Goal: Answer question/provide support: Share knowledge or assist other users

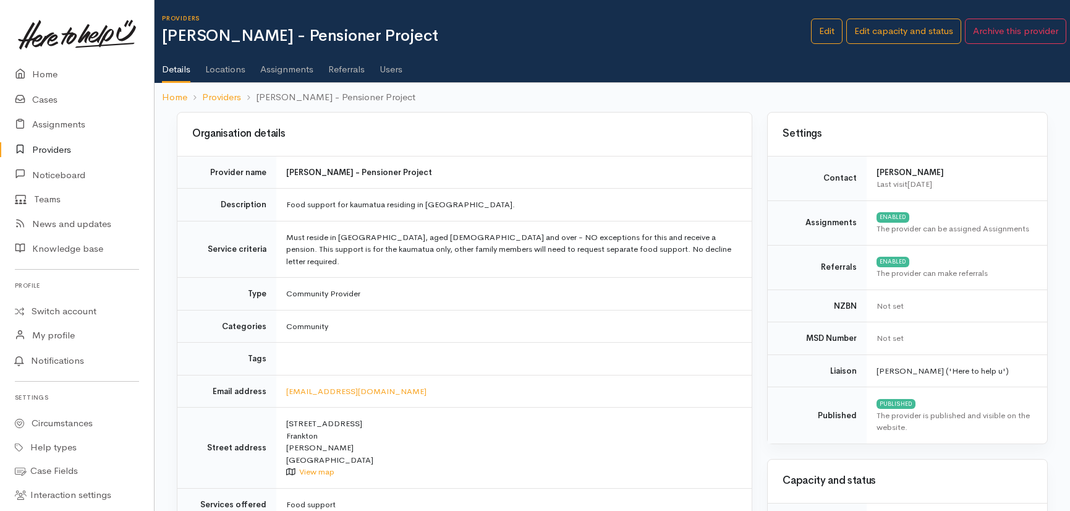
scroll to position [730, 0]
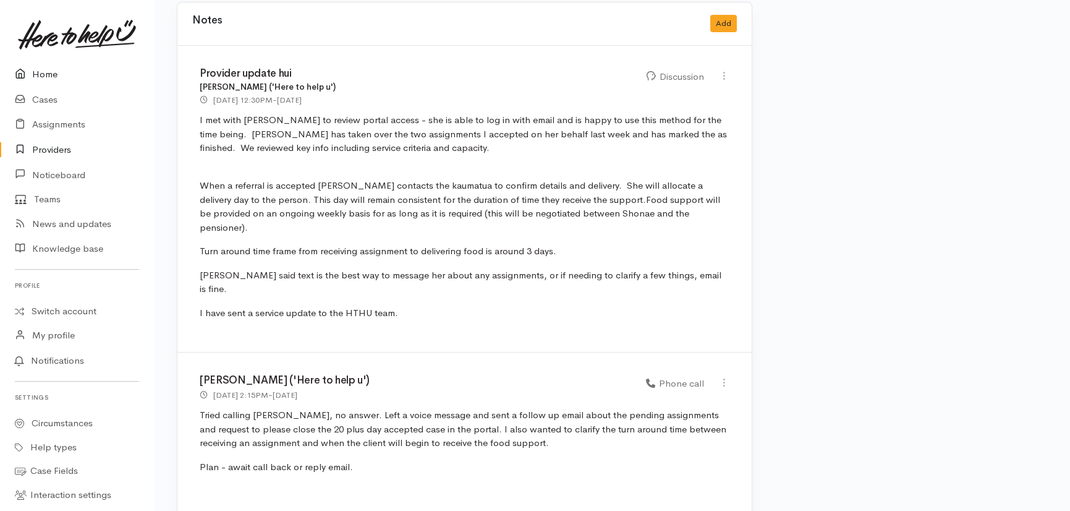
drag, startPoint x: 0, startPoint y: 0, endPoint x: 43, endPoint y: 74, distance: 85.3
click at [43, 74] on link "Home" at bounding box center [77, 74] width 154 height 25
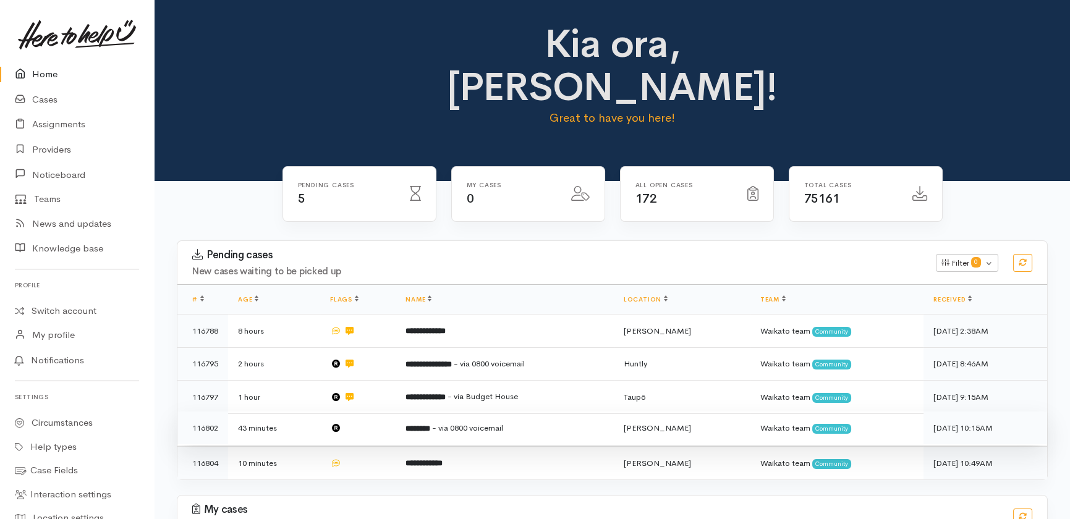
click at [370, 412] on td at bounding box center [357, 428] width 75 height 33
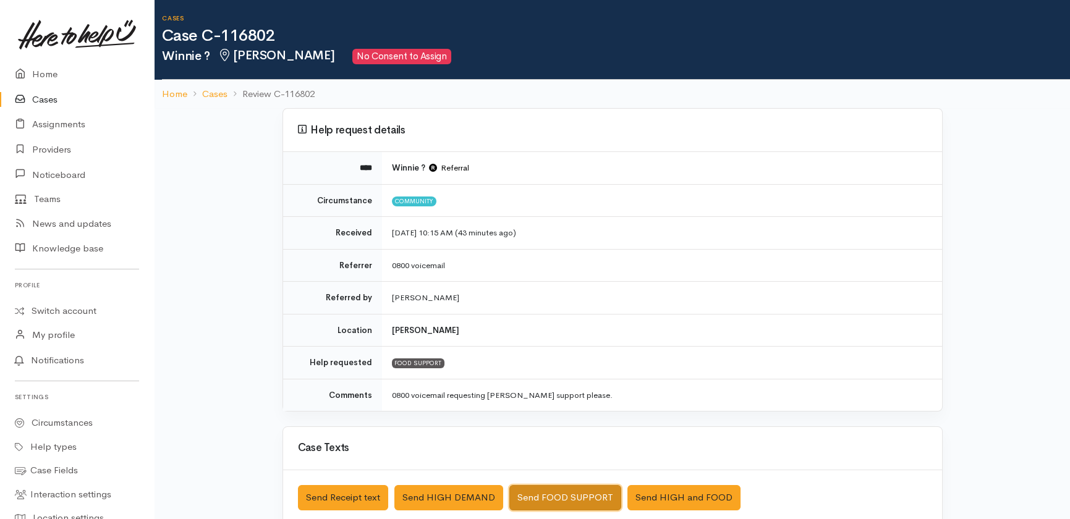
click at [559, 499] on button "Send FOOD SUPPORT" at bounding box center [565, 497] width 112 height 25
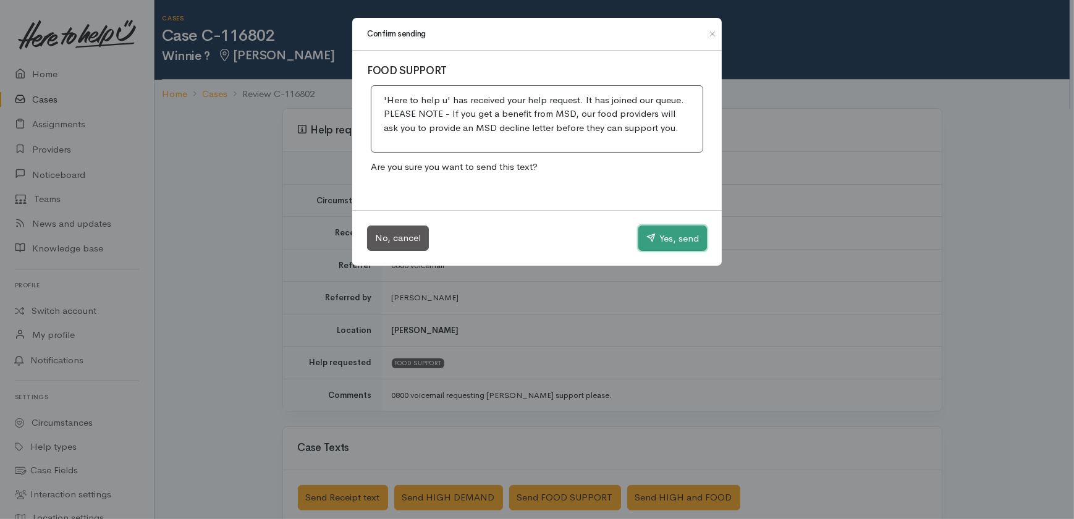
click at [675, 246] on button "Yes, send" at bounding box center [673, 239] width 69 height 26
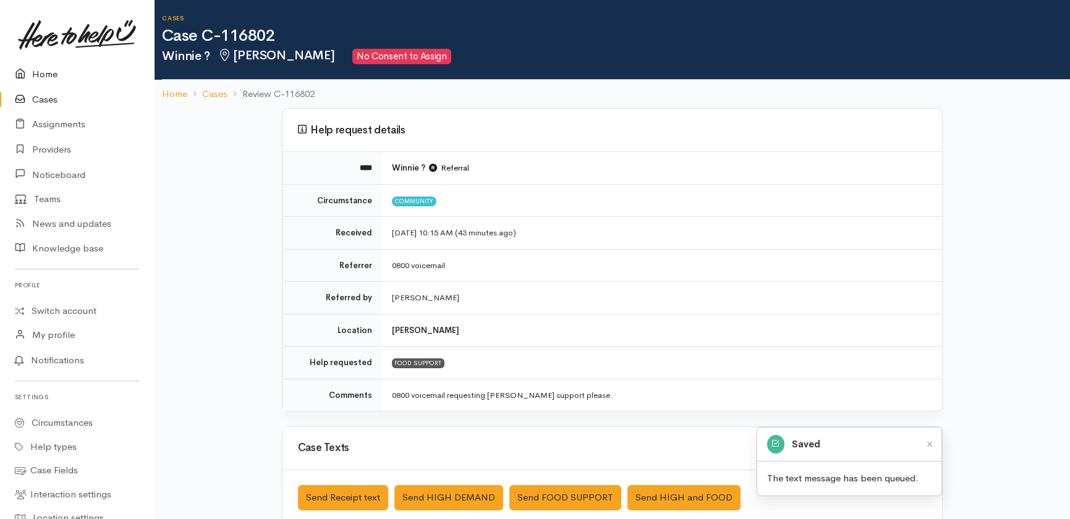
click at [34, 75] on link "Home" at bounding box center [77, 74] width 154 height 25
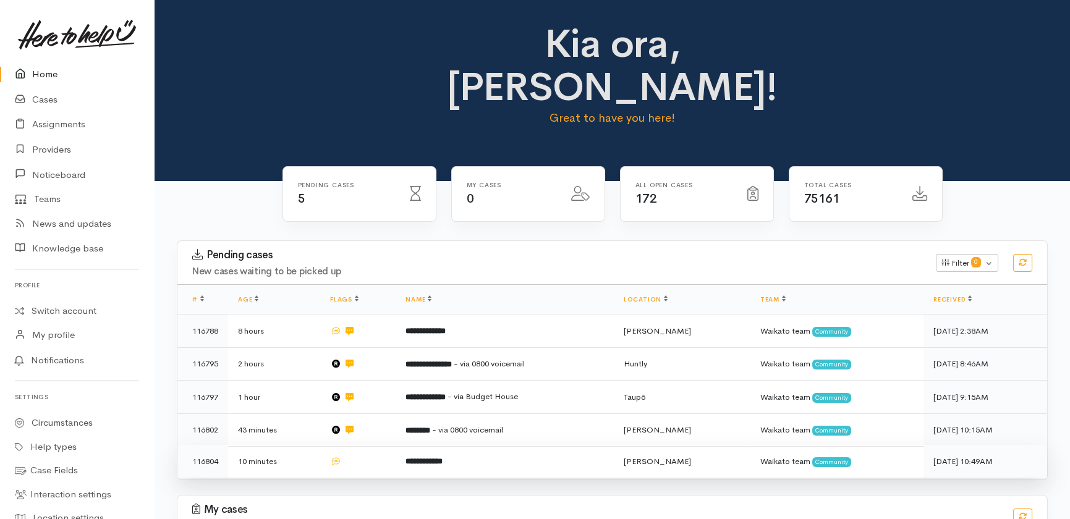
click at [371, 445] on td at bounding box center [357, 461] width 75 height 33
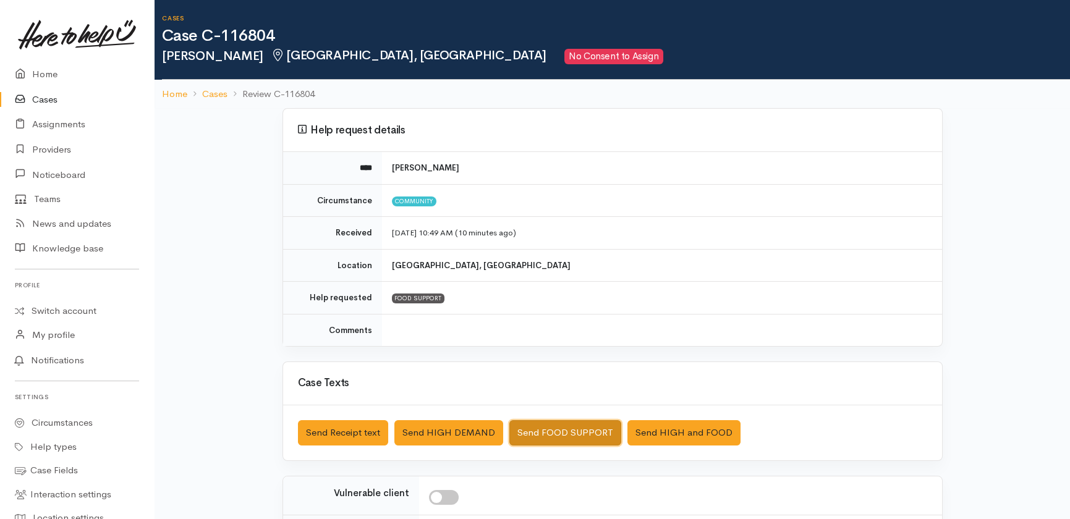
click at [550, 430] on button "Send FOOD SUPPORT" at bounding box center [565, 432] width 112 height 25
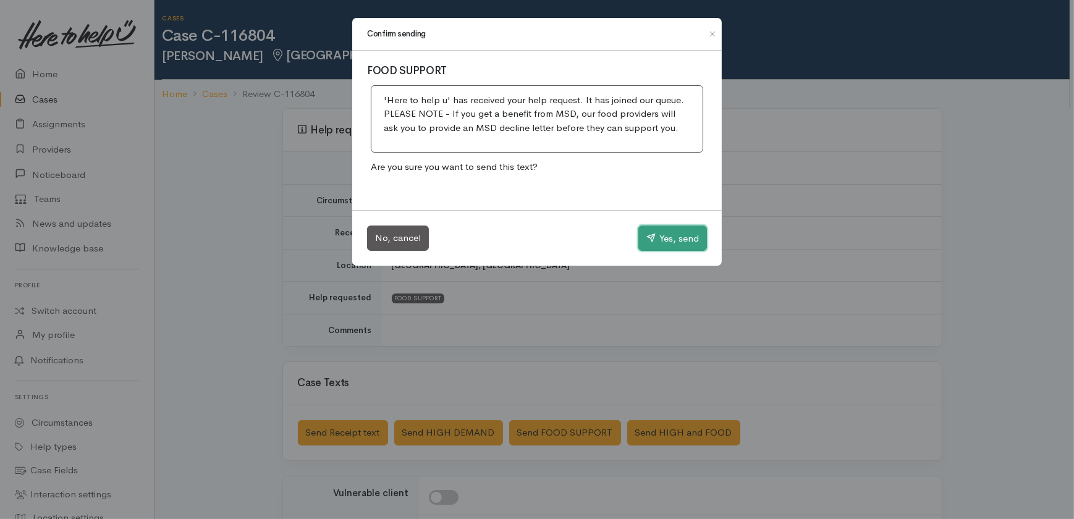
click at [676, 242] on button "Yes, send" at bounding box center [673, 239] width 69 height 26
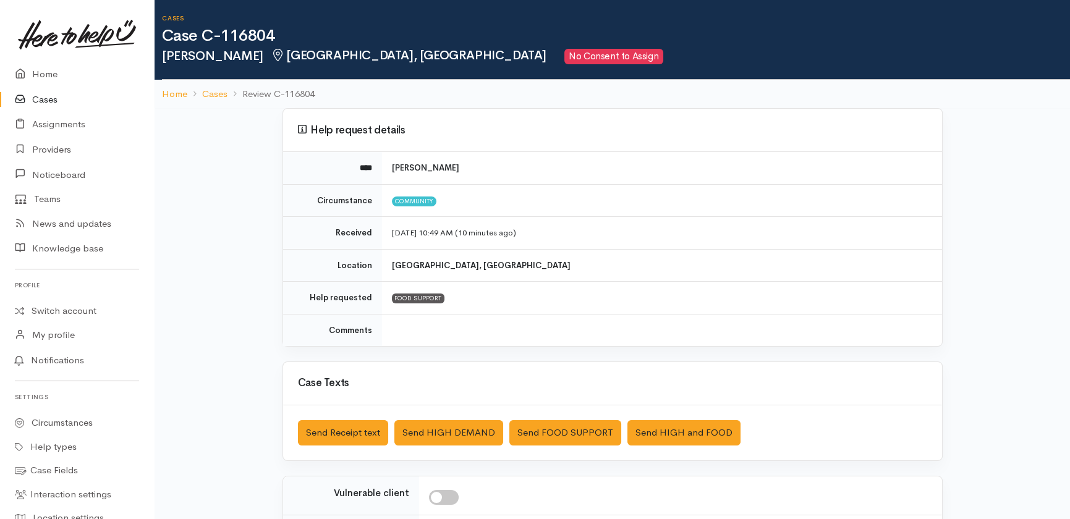
click at [53, 96] on link "Cases" at bounding box center [77, 99] width 154 height 25
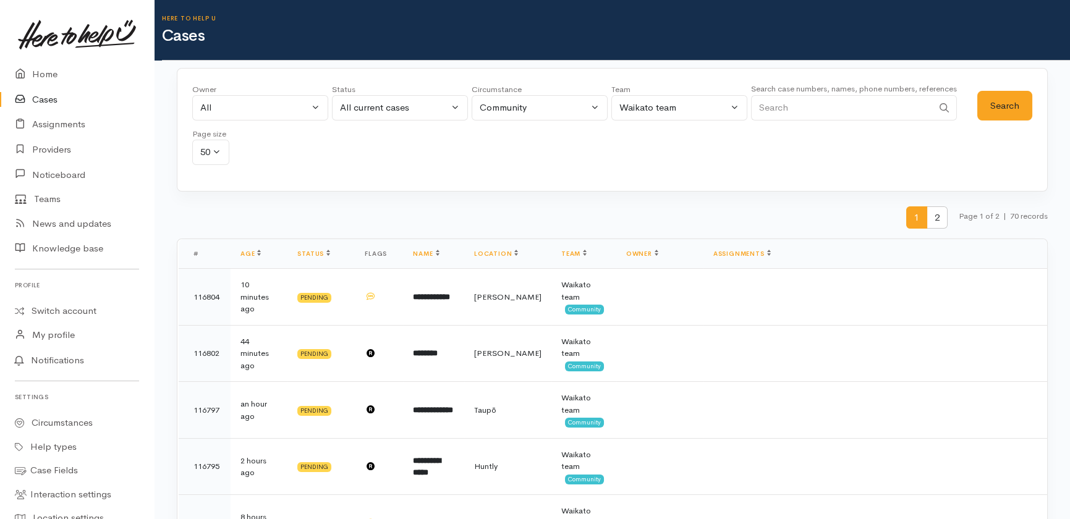
click at [827, 102] on input "Search" at bounding box center [842, 107] width 182 height 25
type input "perry"
click at [1003, 104] on button "Search" at bounding box center [1004, 106] width 55 height 30
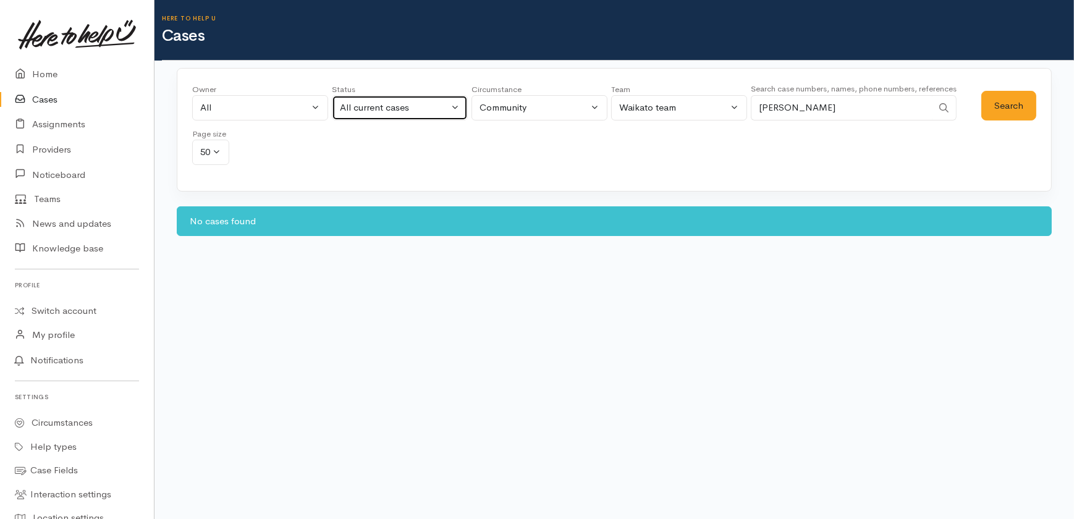
click at [423, 109] on div "All current cases" at bounding box center [394, 108] width 109 height 14
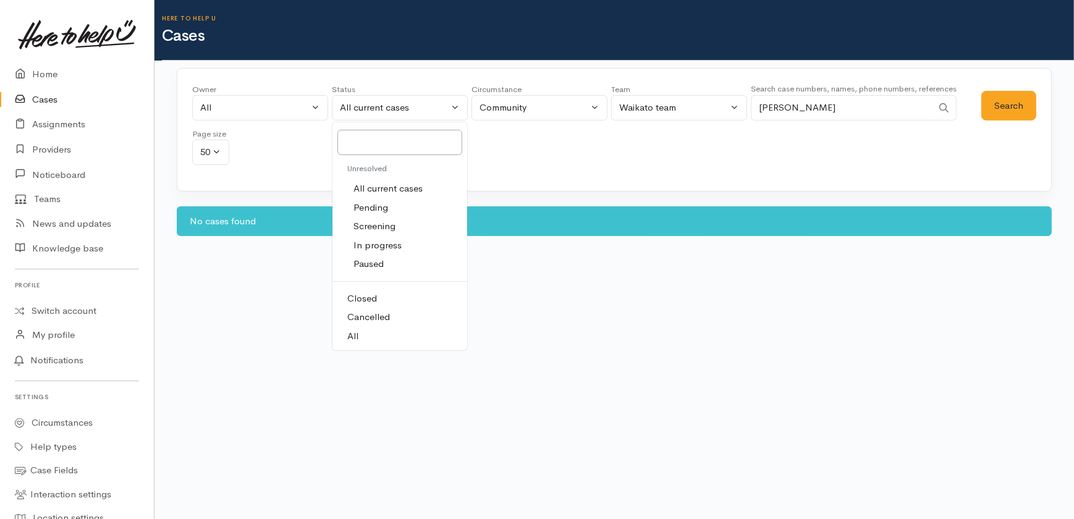
click at [357, 337] on span "All" at bounding box center [352, 336] width 11 height 14
select select "All"
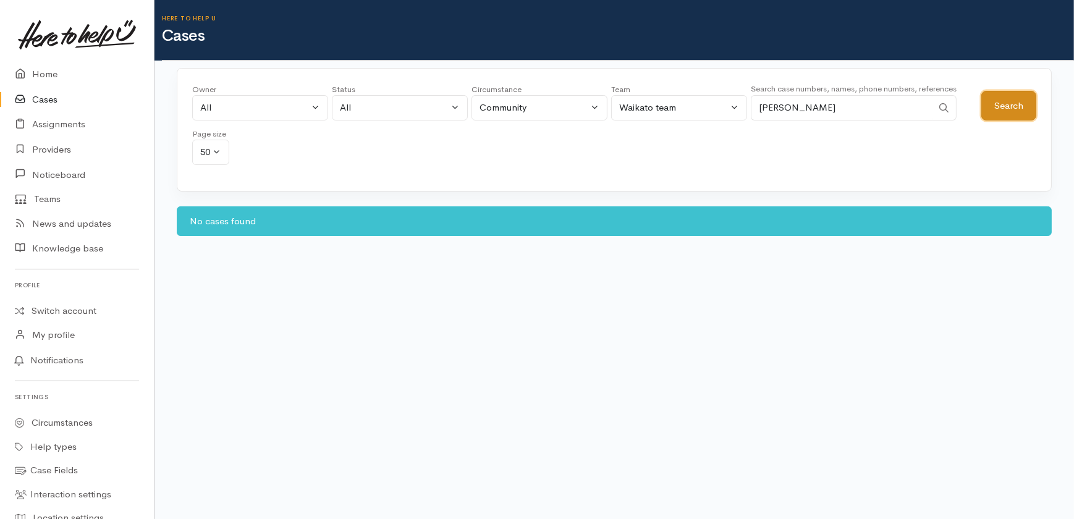
click at [1005, 107] on button "Search" at bounding box center [1009, 106] width 55 height 30
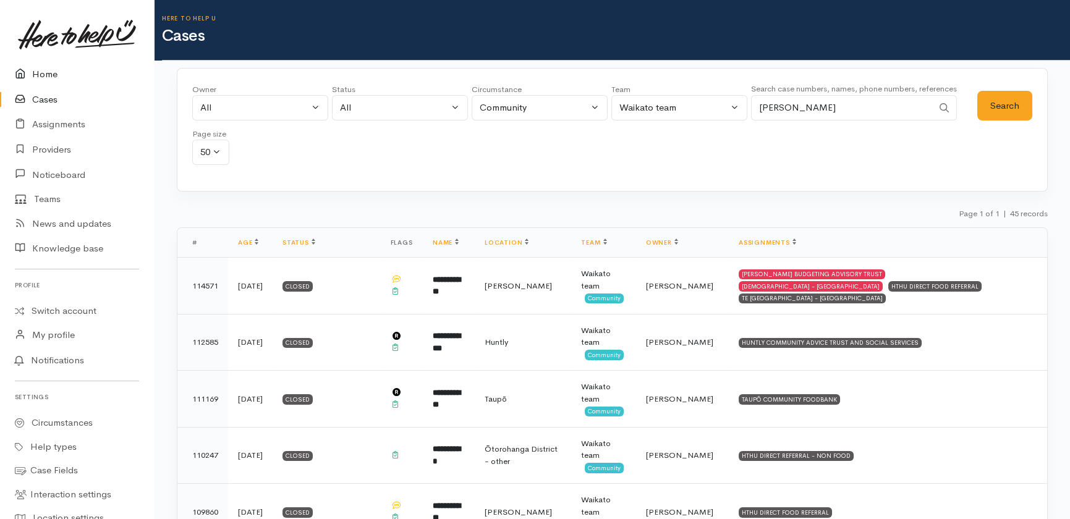
click at [47, 72] on link "Home" at bounding box center [77, 74] width 154 height 25
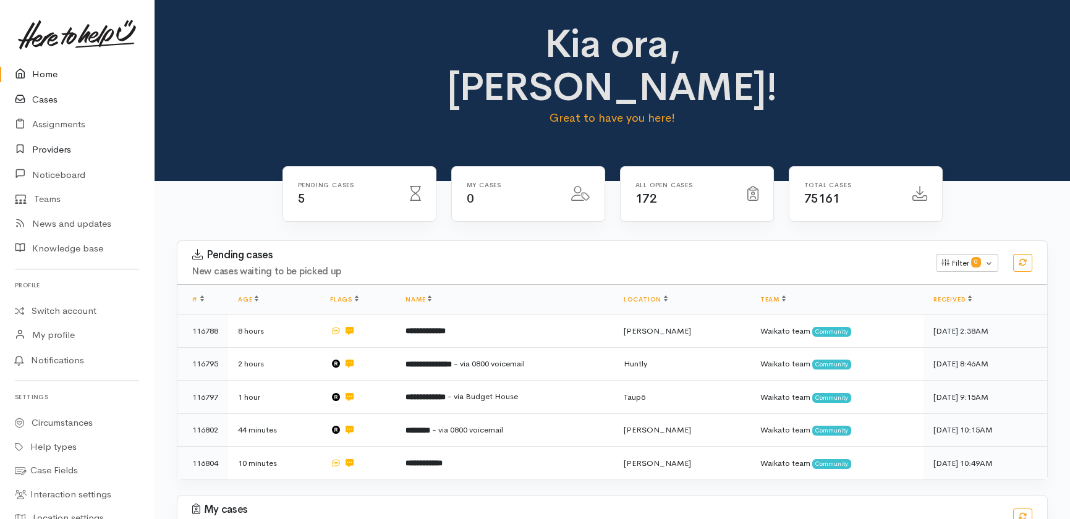
drag, startPoint x: 55, startPoint y: 98, endPoint x: 79, endPoint y: 142, distance: 49.8
click at [54, 98] on link "Cases" at bounding box center [77, 99] width 154 height 25
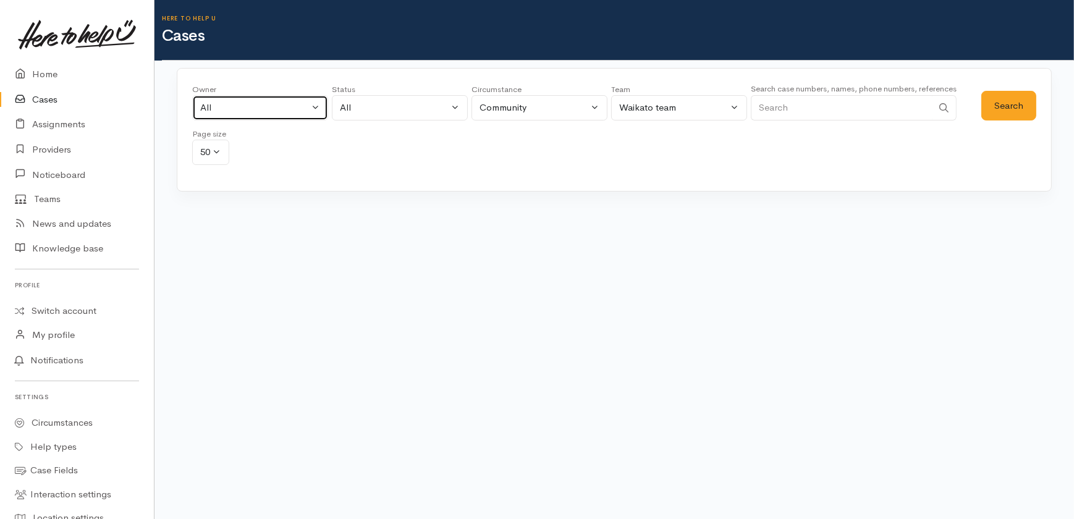
click at [238, 108] on div "All" at bounding box center [254, 108] width 109 height 14
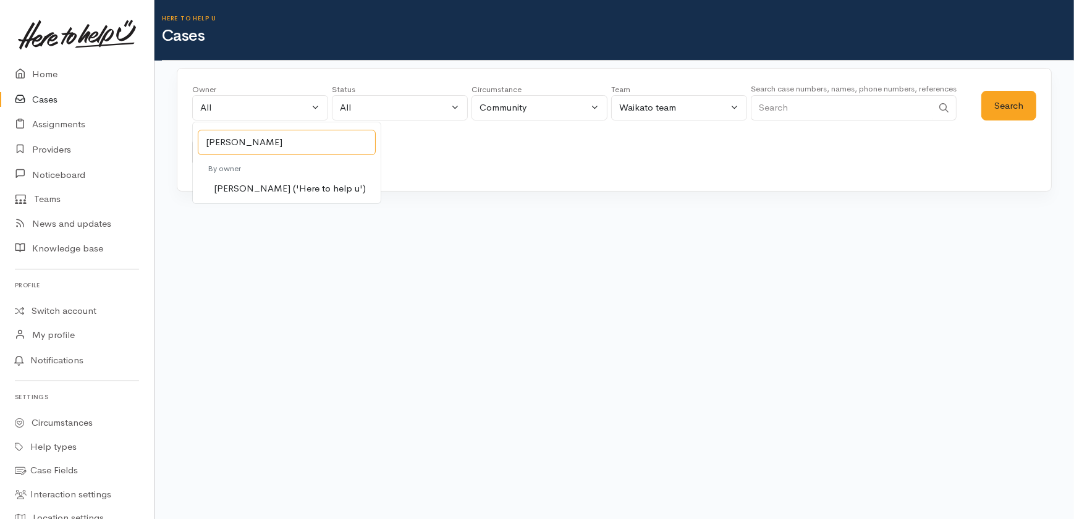
type input "kyl"
drag, startPoint x: 277, startPoint y: 184, endPoint x: 316, endPoint y: 205, distance: 44.5
click at [277, 184] on span "[PERSON_NAME] ('Here to help u')" at bounding box center [290, 189] width 152 height 14
select select "1759"
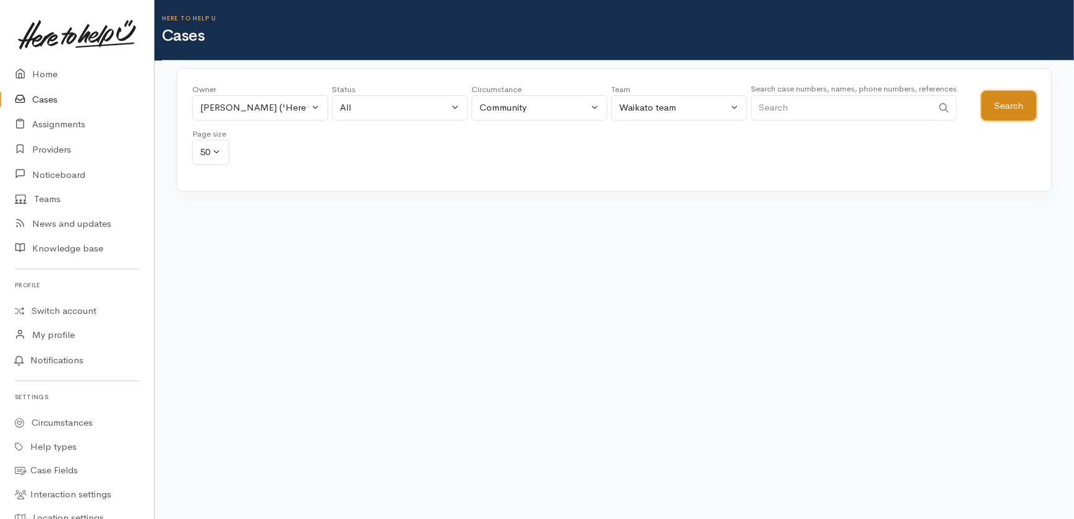
click at [999, 109] on button "Search" at bounding box center [1009, 106] width 55 height 30
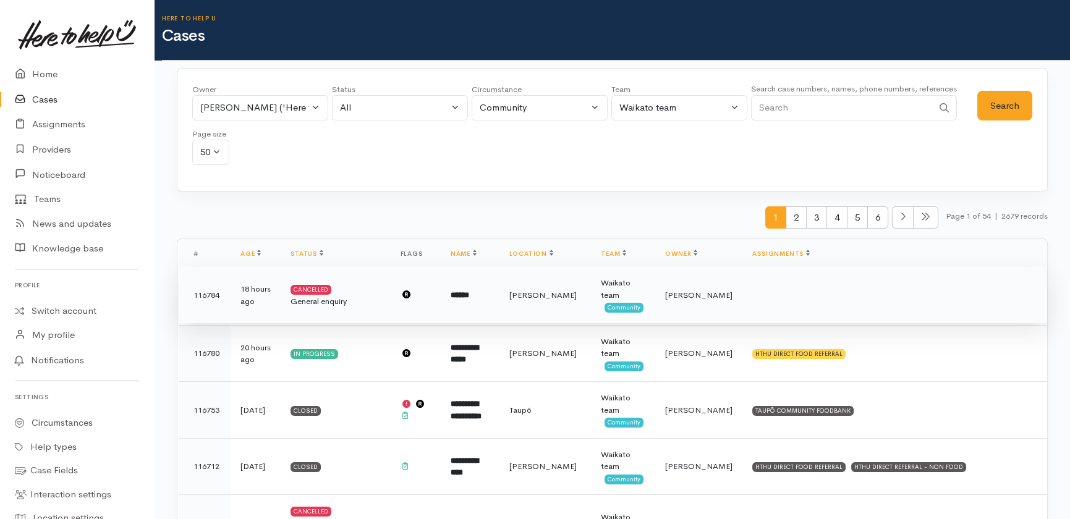
click at [723, 296] on span "[PERSON_NAME]" at bounding box center [698, 295] width 67 height 11
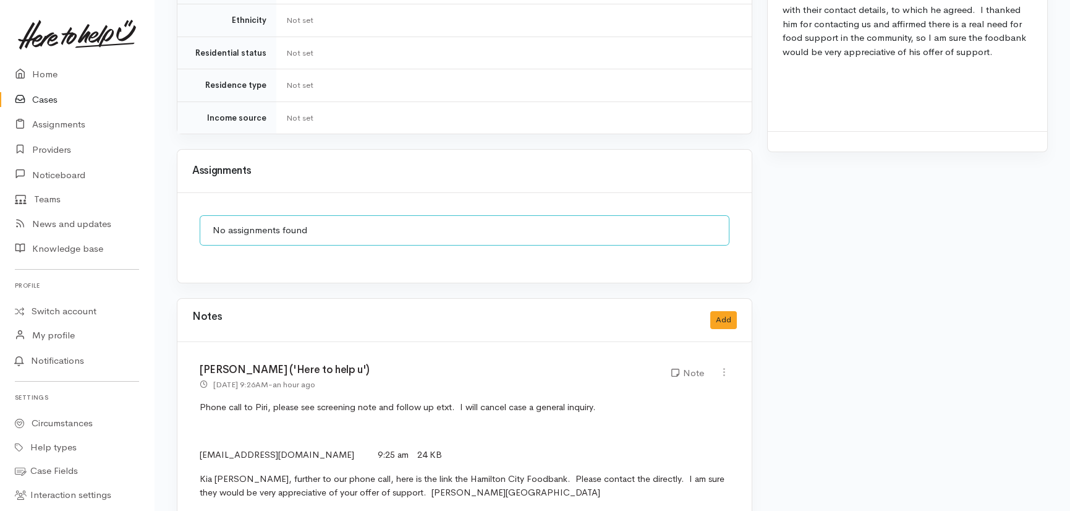
scroll to position [940, 0]
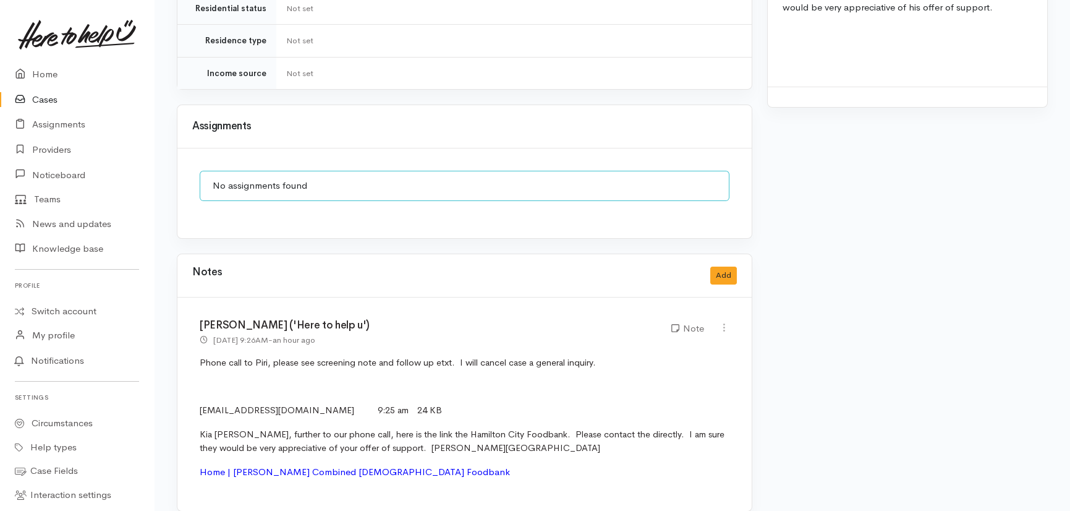
click at [251, 465] on span "Home | [PERSON_NAME] Combined [DEMOGRAPHIC_DATA] Foodbank" at bounding box center [355, 471] width 310 height 12
